Goal: Task Accomplishment & Management: Manage account settings

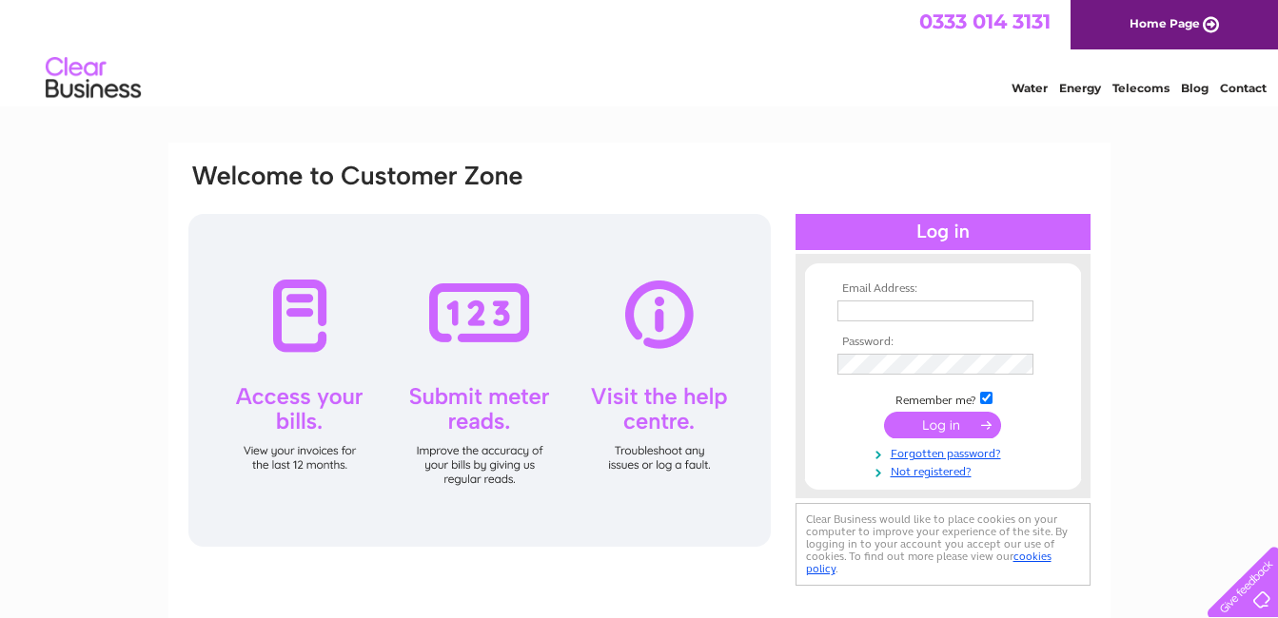
type input "mihaela.scantei@funeralpartners.co.uk"
click at [927, 429] on input "submit" at bounding box center [942, 425] width 117 height 27
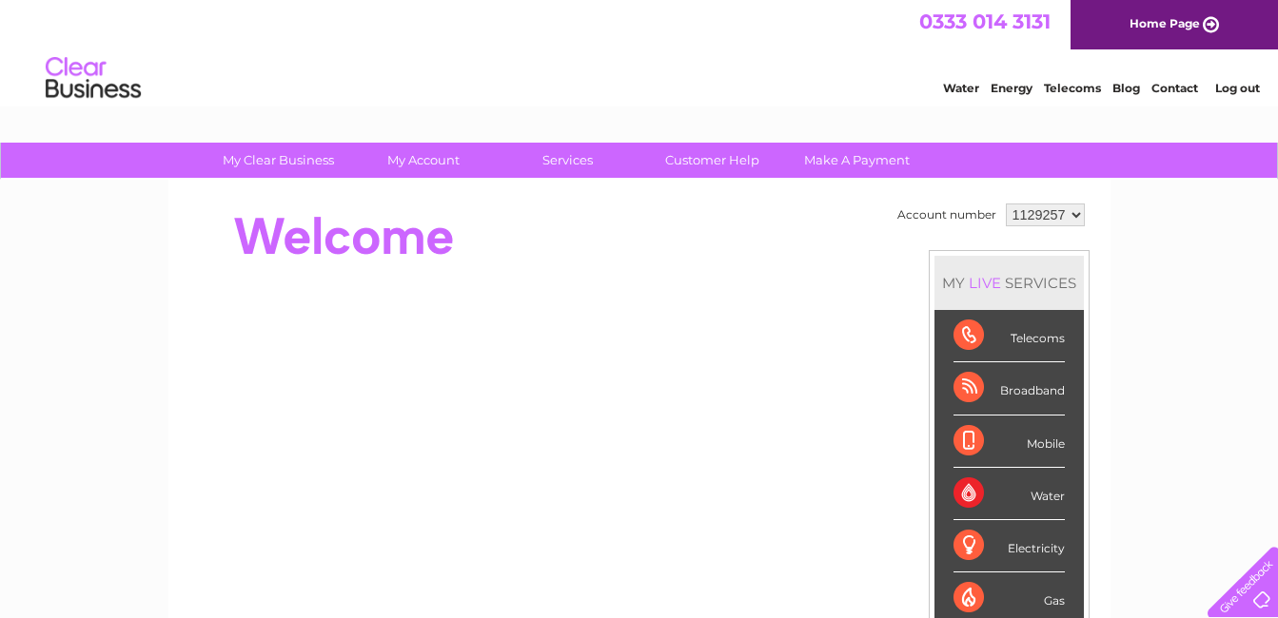
click at [1073, 215] on select "1129257" at bounding box center [1045, 215] width 79 height 23
click at [772, 243] on div at bounding box center [532, 237] width 693 height 76
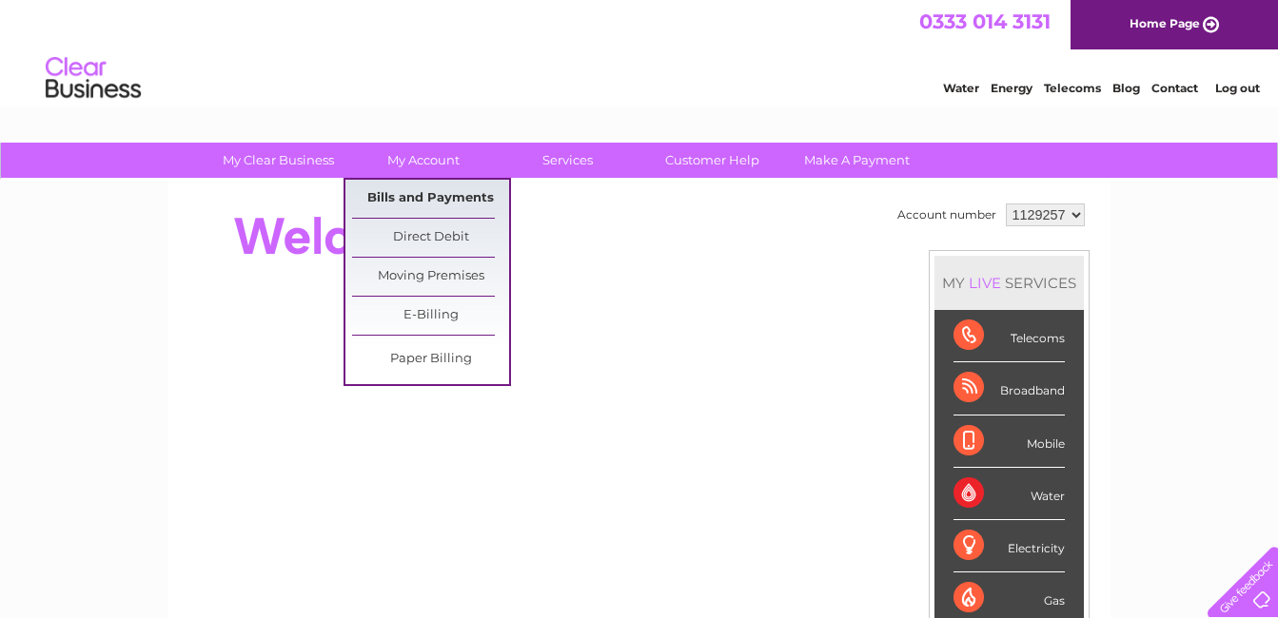
click at [410, 199] on link "Bills and Payments" at bounding box center [430, 199] width 157 height 38
